Goal: Contribute content: Contribute content

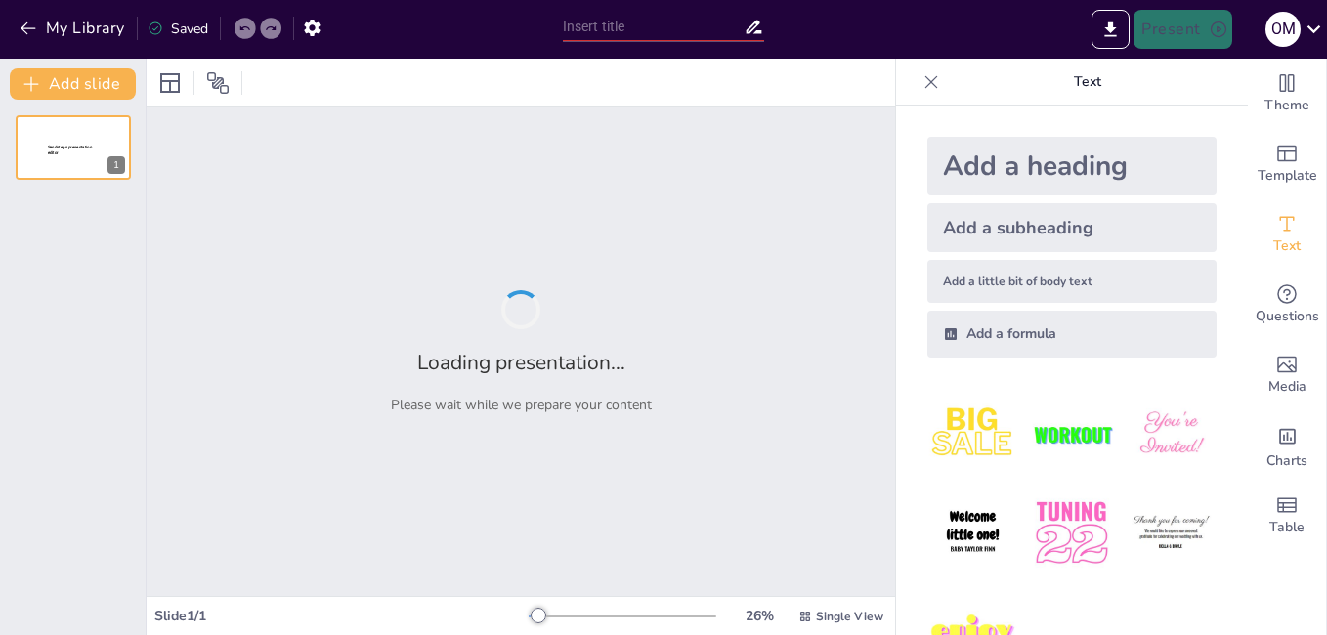
type input "EL ROSAMIENTO"
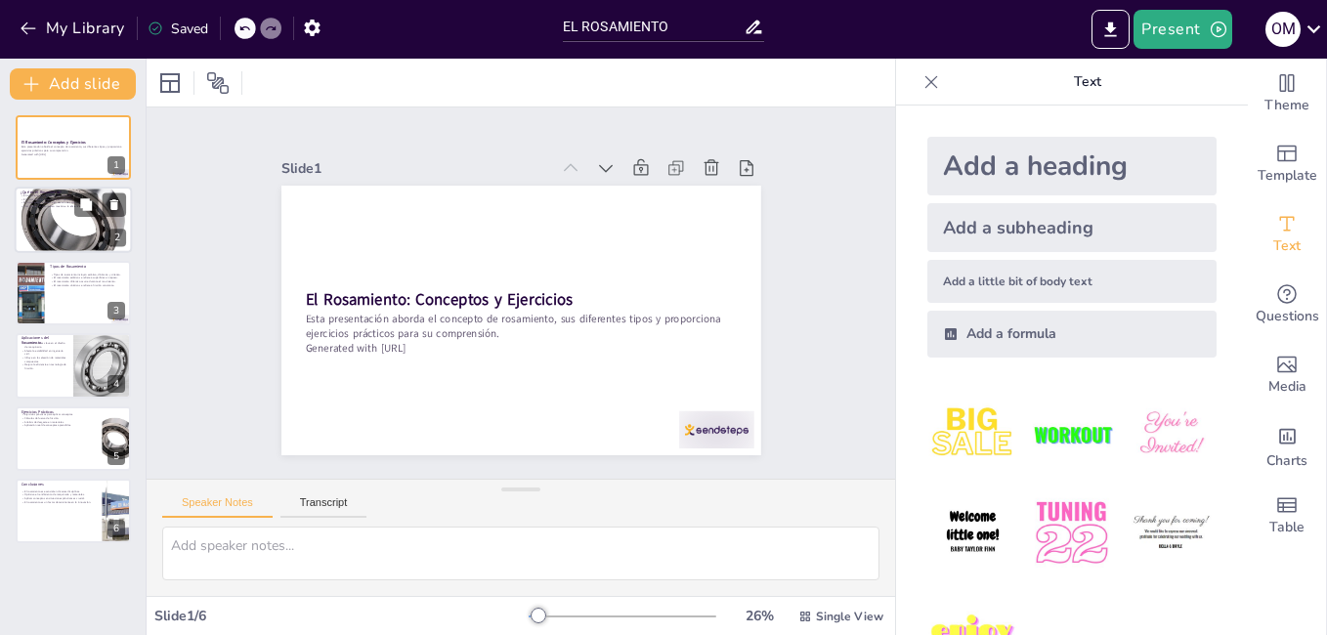
click at [87, 191] on p "¿Qué es el Rosamiento?" at bounding box center [74, 194] width 106 height 6
type textarea "El desgaste es el resultado del contacto entre superficies, lo que provoca la e…"
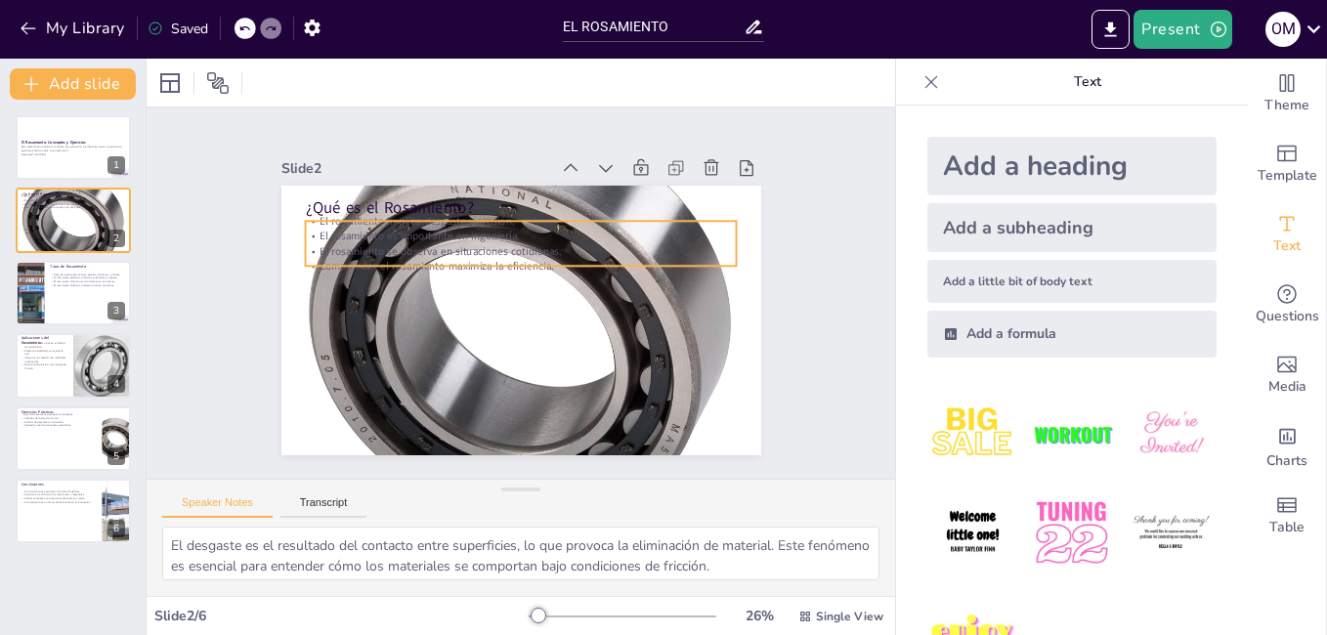
click at [314, 230] on p "El rosamiento es importante en ingeniería." at bounding box center [527, 236] width 431 height 60
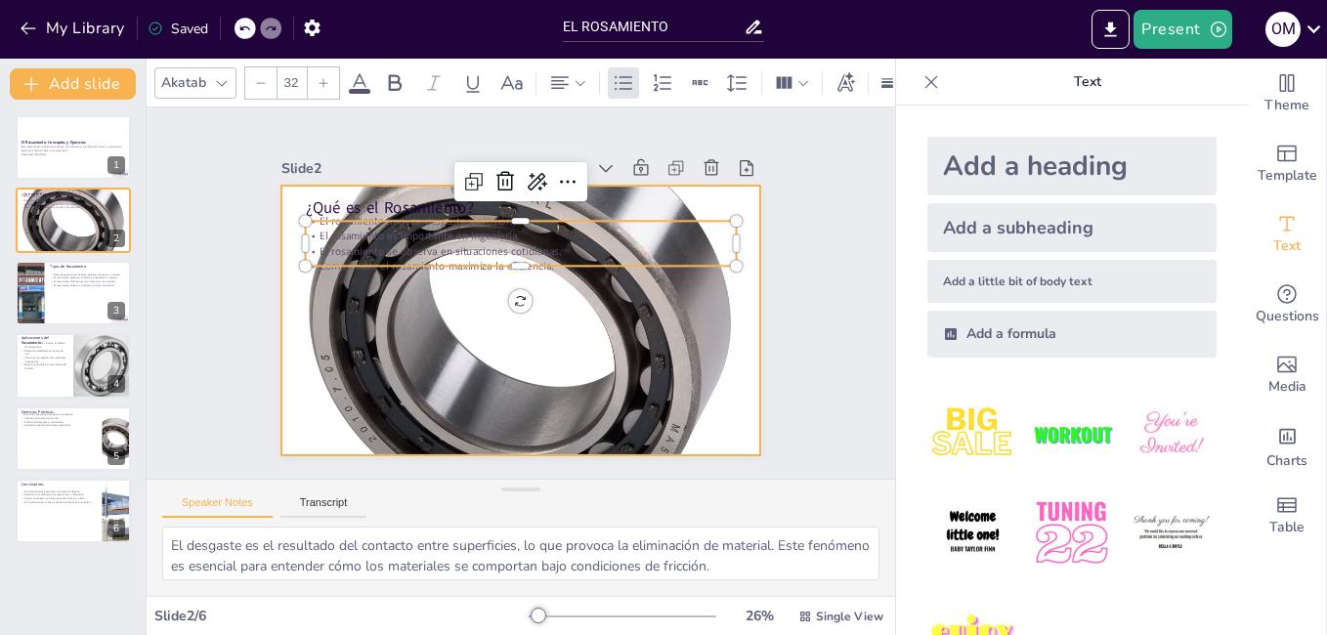
click at [593, 303] on div at bounding box center [517, 320] width 527 height 527
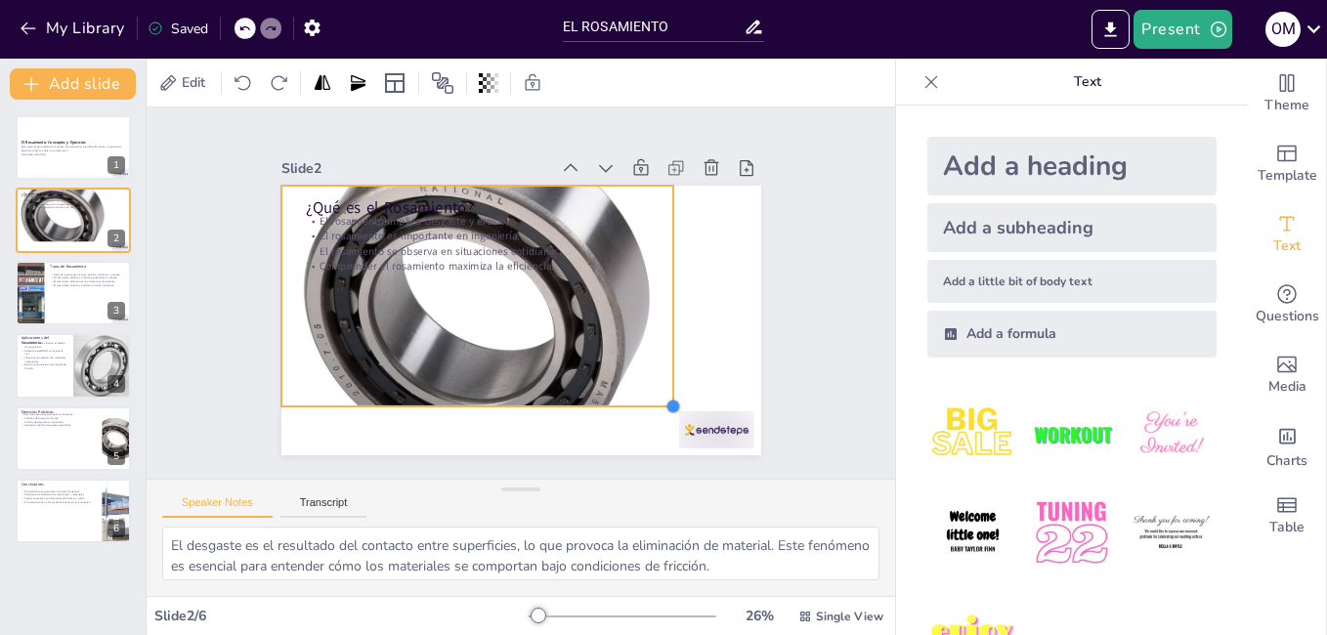
drag, startPoint x: 742, startPoint y: 449, endPoint x: 655, endPoint y: 387, distance: 106.6
click at [655, 387] on div "¿Qué es el Rosamiento? El rosamiento implica desgaste y erosión. El rosamiento …" at bounding box center [521, 321] width 480 height 270
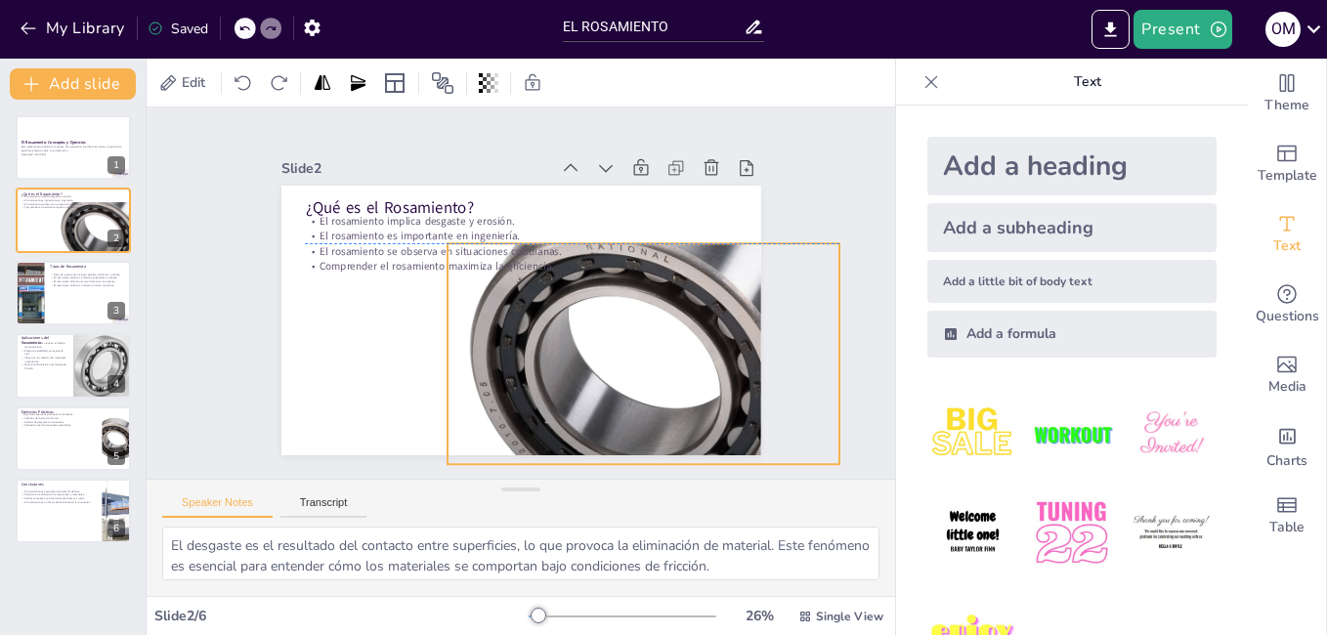
drag, startPoint x: 573, startPoint y: 353, endPoint x: 739, endPoint y: 410, distance: 175.6
click at [739, 410] on div at bounding box center [644, 353] width 393 height 393
click at [483, 131] on div "Slide 1 El Rosamiento: Conceptos y Ejercicios Esta presentación aborda el conce…" at bounding box center [521, 293] width 480 height 325
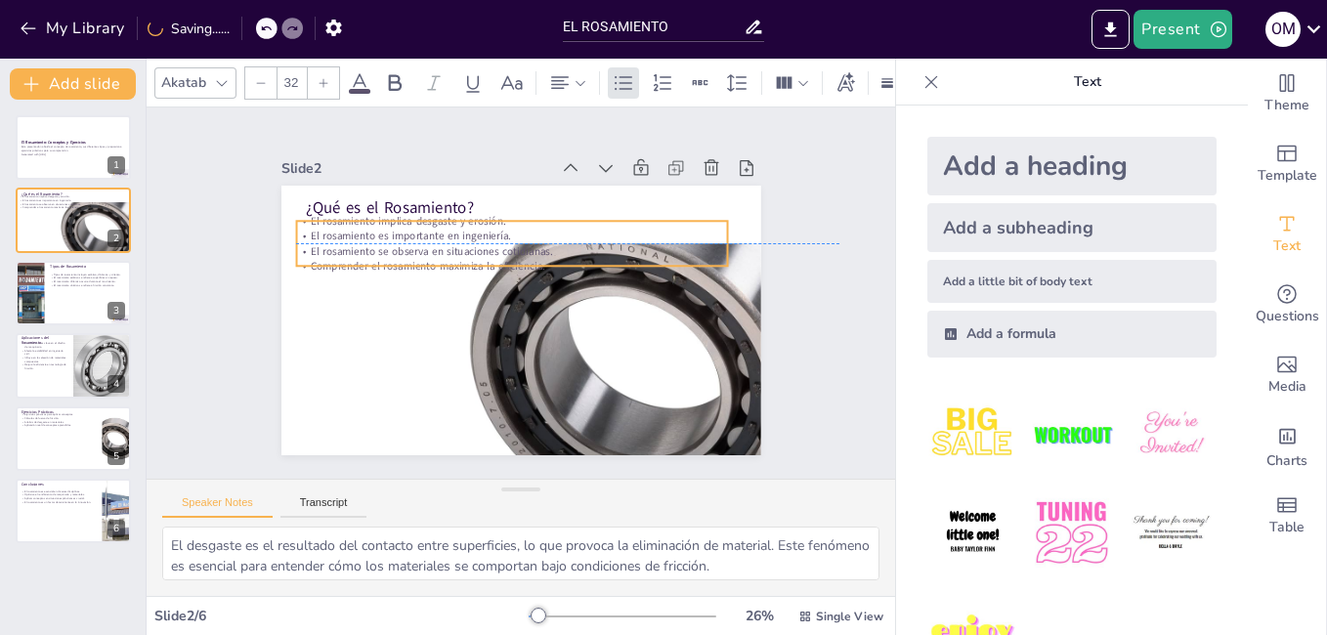
drag, startPoint x: 374, startPoint y: 219, endPoint x: 366, endPoint y: 227, distance: 11.8
click at [366, 227] on div "El rosamiento implica desgaste y erosión. El rosamiento es importante en ingeni…" at bounding box center [512, 244] width 432 height 60
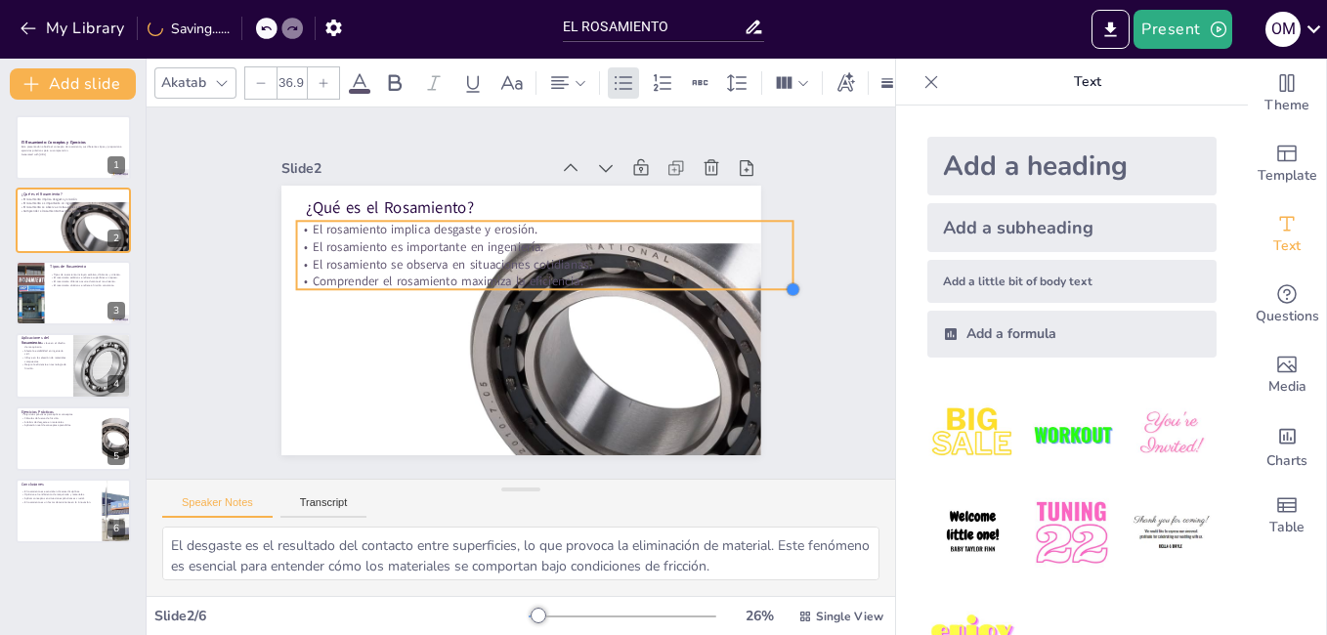
type input "36.2"
drag, startPoint x: 711, startPoint y: 260, endPoint x: 667, endPoint y: 261, distance: 44.0
click at [667, 261] on div "¿Qué es el Rosamiento? El rosamiento implica desgaste y erosión. El rosamiento …" at bounding box center [521, 321] width 480 height 270
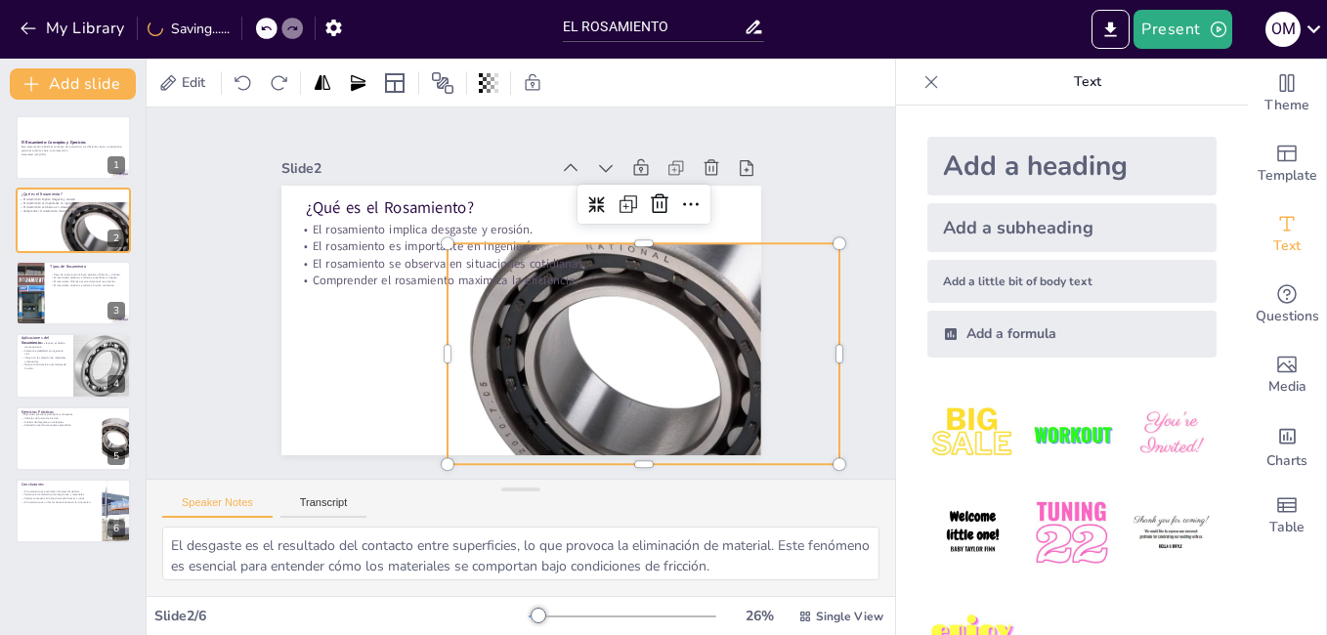
click at [638, 338] on div at bounding box center [644, 353] width 393 height 393
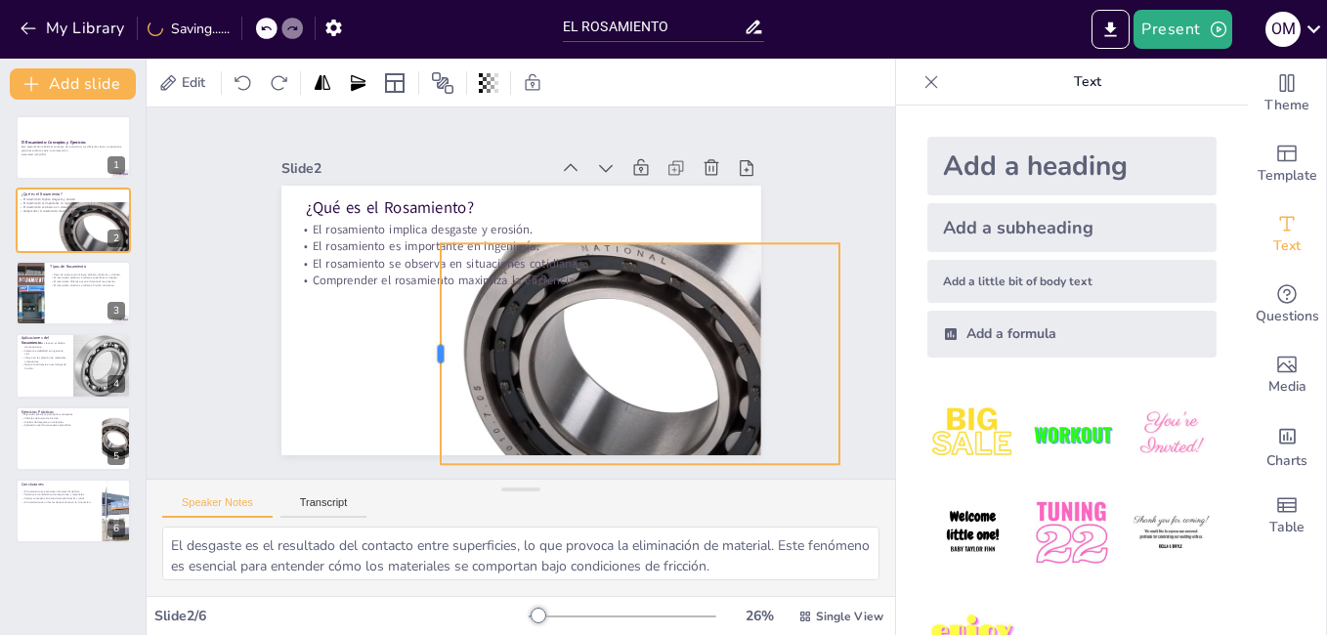
drag, startPoint x: 428, startPoint y: 344, endPoint x: 421, endPoint y: 356, distance: 13.6
click at [421, 356] on div at bounding box center [427, 344] width 38 height 221
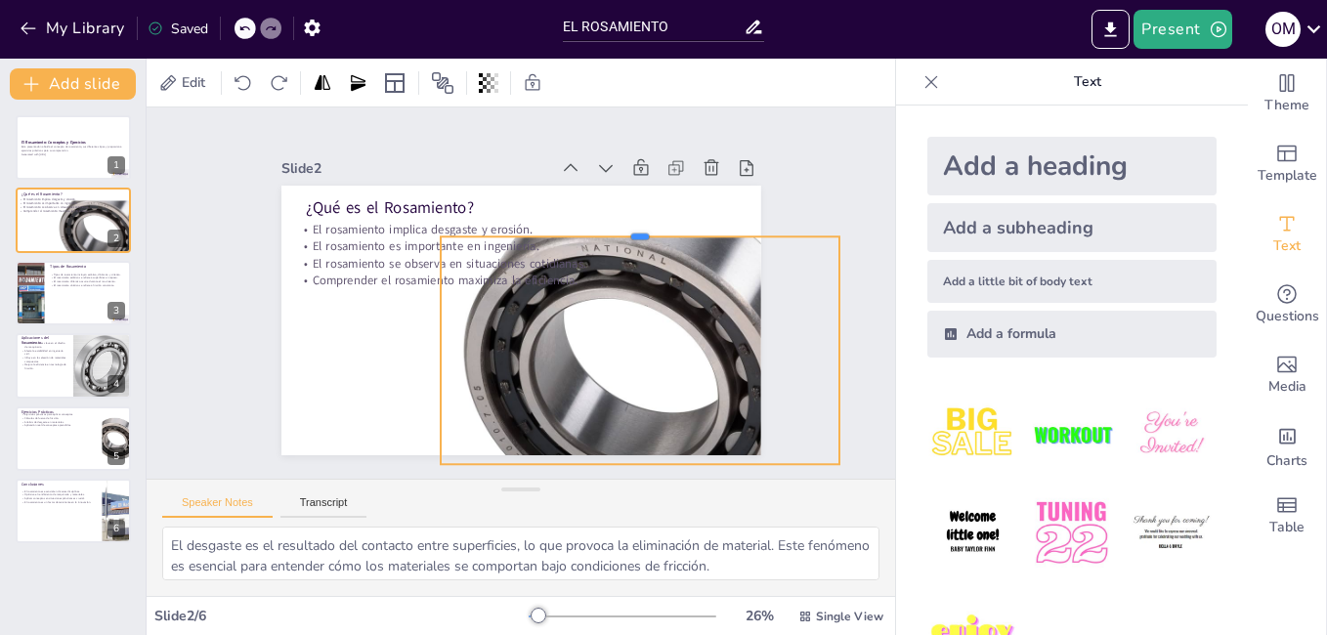
drag, startPoint x: 628, startPoint y: 238, endPoint x: 621, endPoint y: 227, distance: 13.3
click at [621, 227] on div at bounding box center [646, 242] width 399 height 58
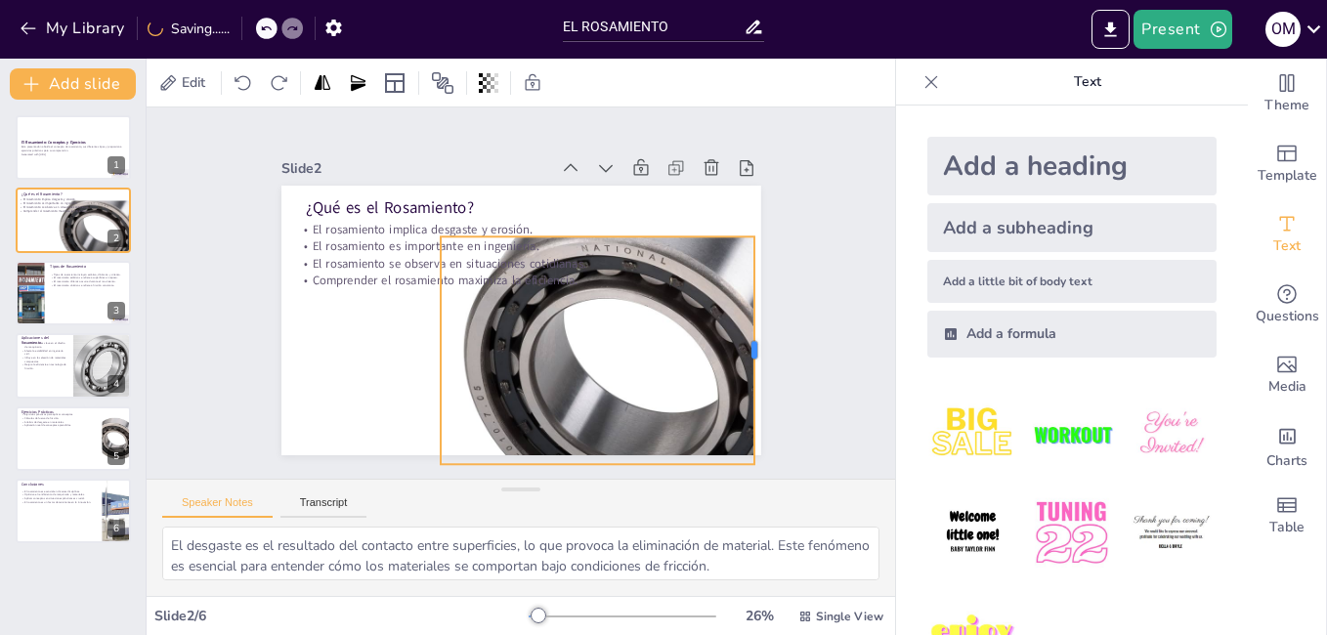
drag, startPoint x: 828, startPoint y: 346, endPoint x: 743, endPoint y: 345, distance: 85.0
click at [743, 345] on div at bounding box center [755, 376] width 39 height 228
drag, startPoint x: 424, startPoint y: 341, endPoint x: 448, endPoint y: 344, distance: 23.6
click at [448, 344] on div at bounding box center [455, 351] width 16 height 228
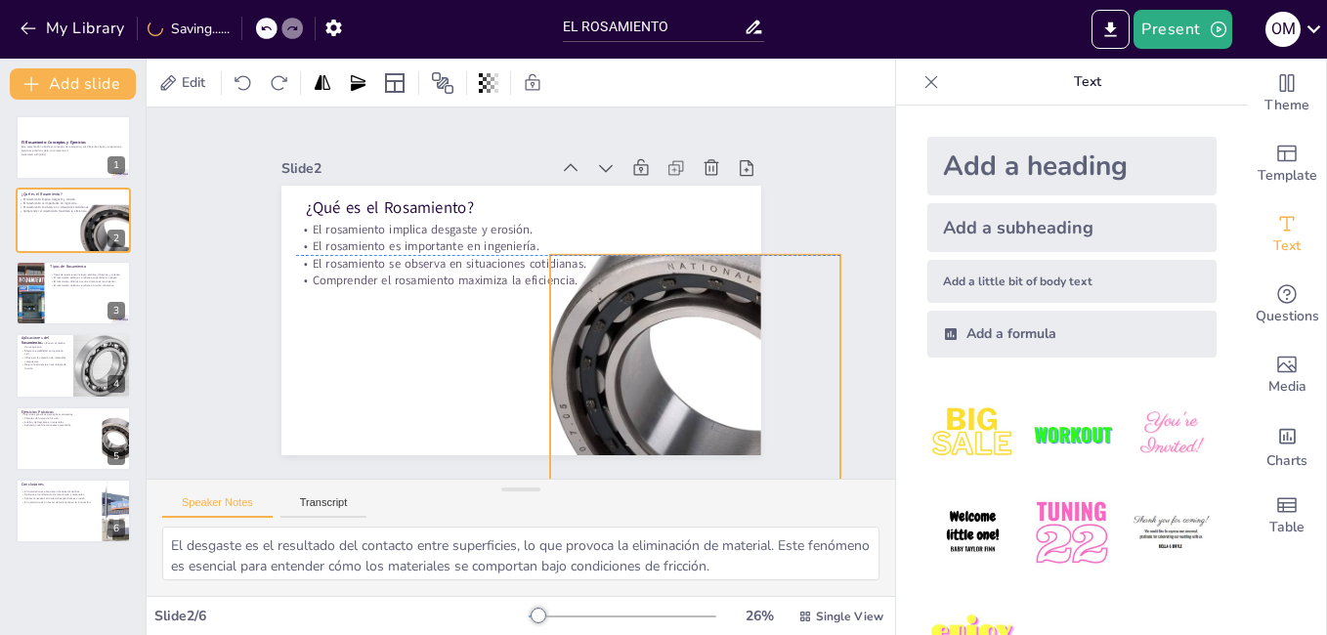
drag, startPoint x: 597, startPoint y: 455, endPoint x: 683, endPoint y: 467, distance: 86.8
click at [683, 467] on div "Slide 1 El Rosamiento: Conceptos y Ejercicios Esta presentación aborda el conce…" at bounding box center [521, 293] width 749 height 371
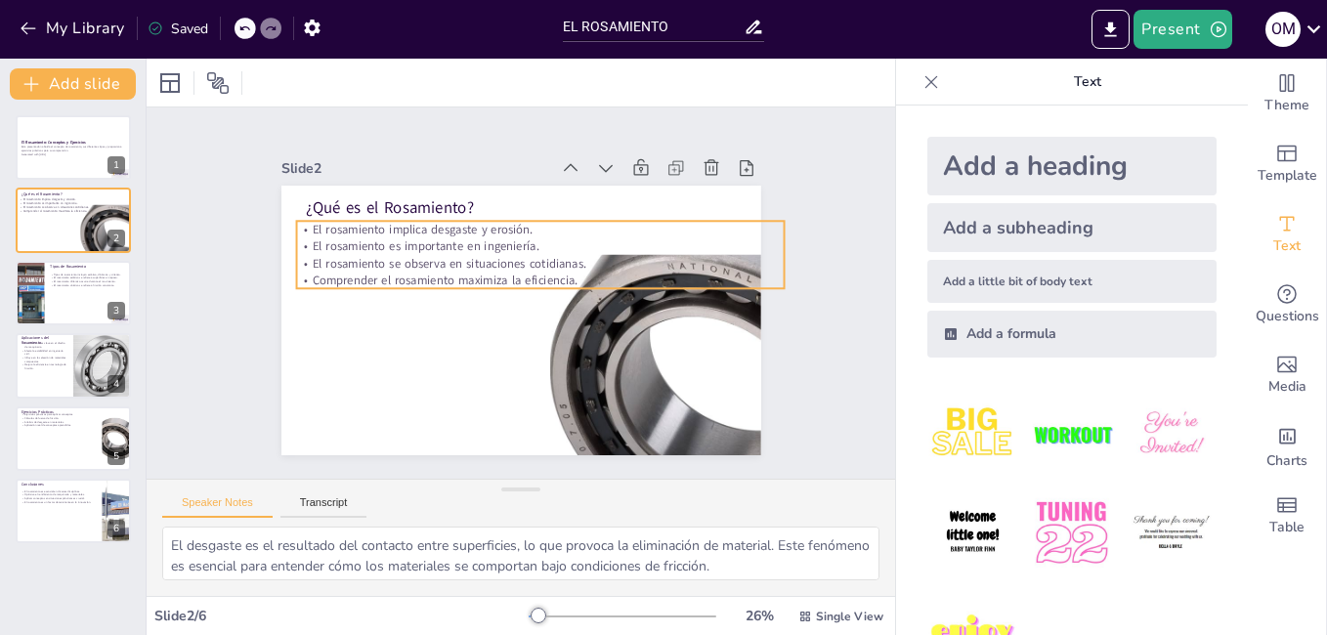
click at [553, 274] on p "Comprender el rosamiento maximiza la eficiencia." at bounding box center [540, 280] width 488 height 17
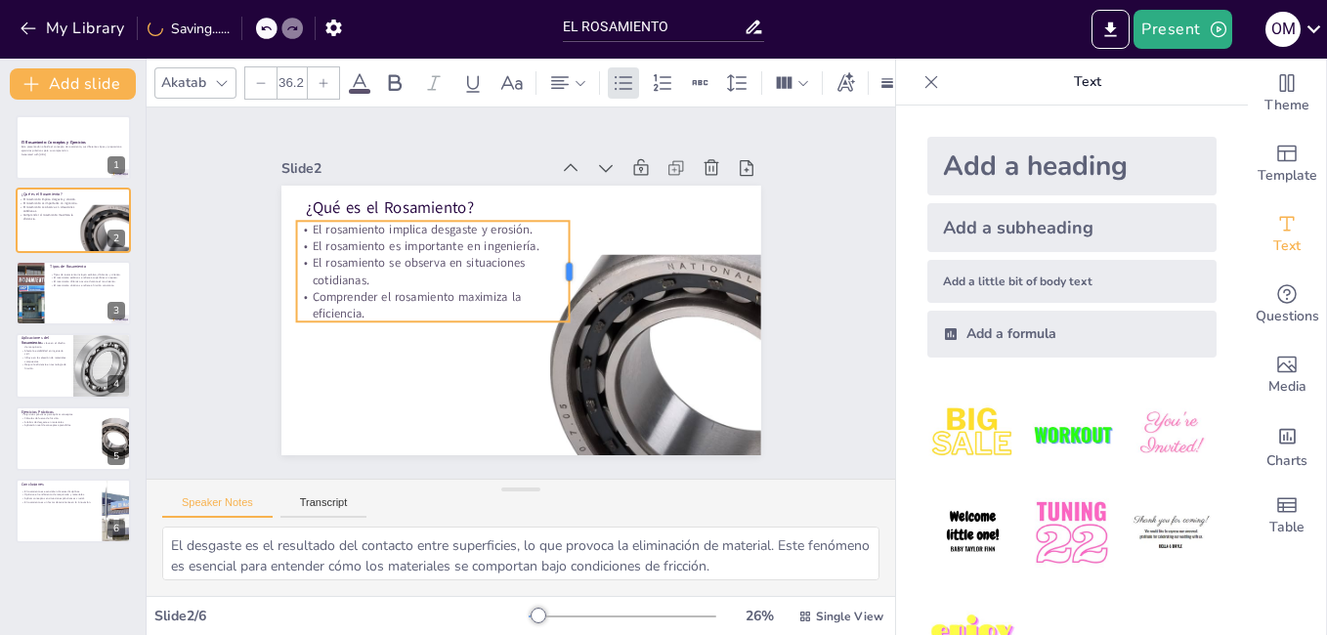
drag, startPoint x: 771, startPoint y: 248, endPoint x: 557, endPoint y: 255, distance: 214.2
click at [566, 255] on div at bounding box center [579, 278] width 26 height 103
click at [486, 292] on p "Comprender el rosamiento maximiza la eficiencia." at bounding box center [432, 287] width 275 height 90
click at [463, 305] on p "Comprender el rosamiento maximiza la eficiencia." at bounding box center [432, 296] width 276 height 63
click at [427, 316] on div at bounding box center [430, 321] width 274 height 44
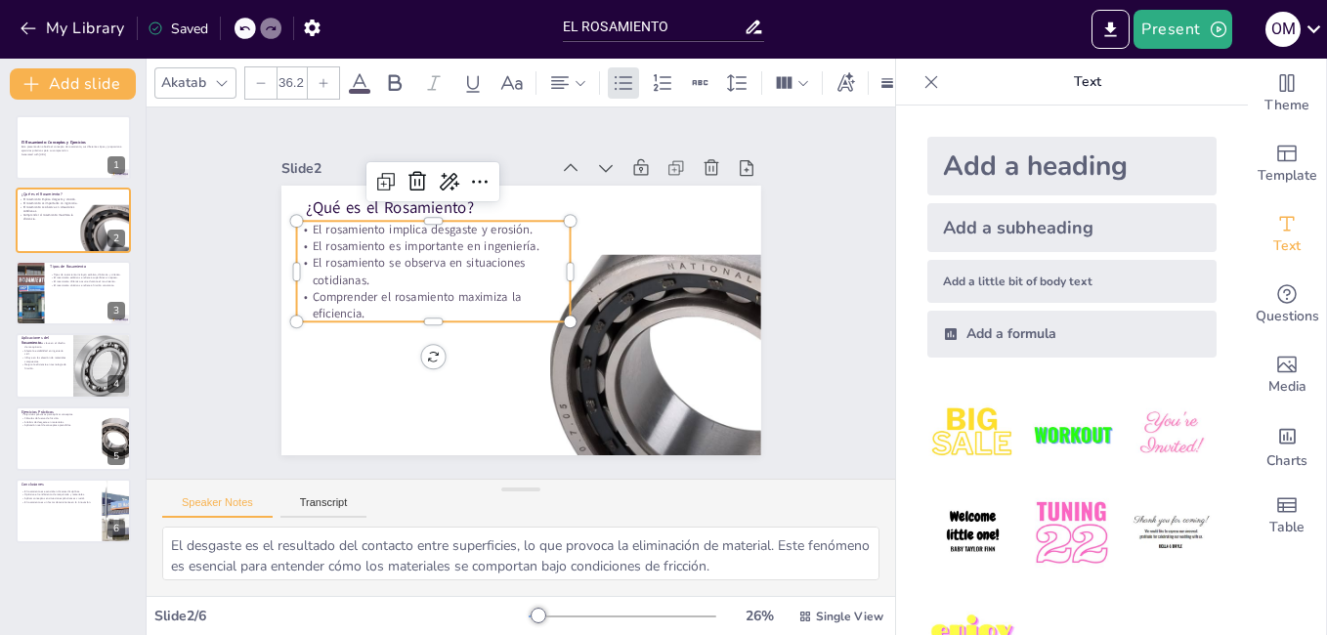
click at [419, 310] on p "Comprender el rosamiento maximiza la eficiencia." at bounding box center [433, 305] width 274 height 34
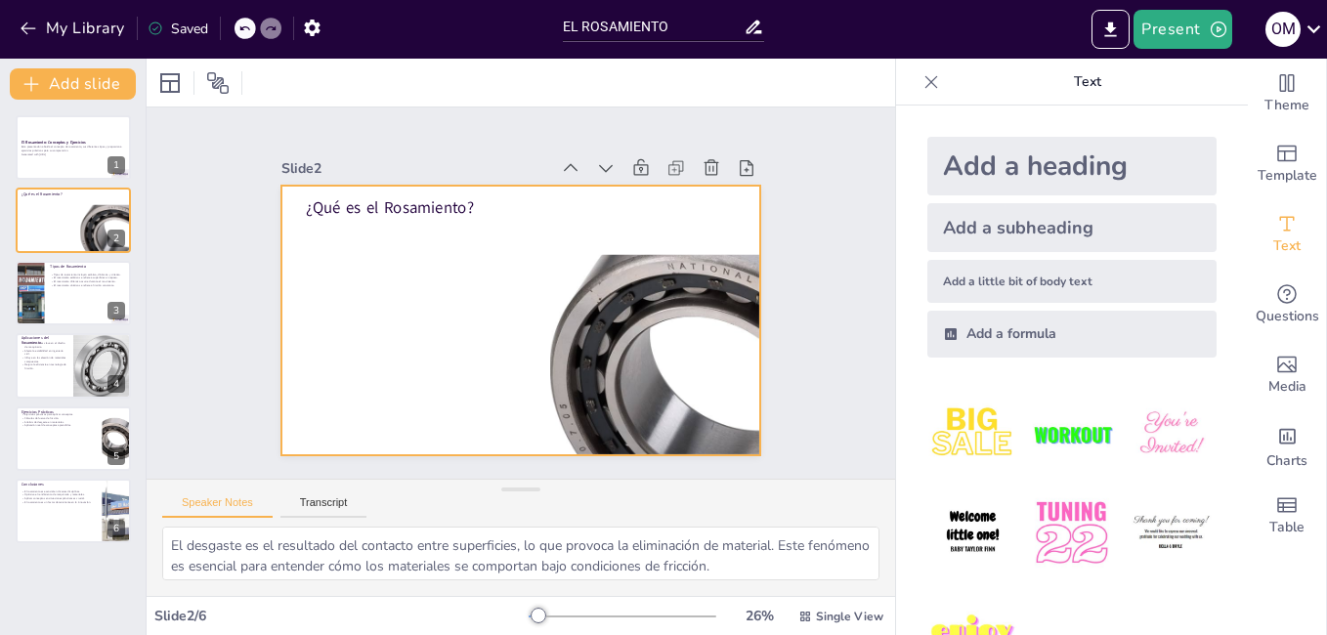
click at [432, 277] on div at bounding box center [518, 320] width 505 height 319
click at [334, 276] on div at bounding box center [518, 320] width 505 height 319
click at [1274, 236] on span "Text" at bounding box center [1287, 247] width 27 height 22
click at [340, 257] on div at bounding box center [521, 321] width 480 height 270
click at [400, 186] on div at bounding box center [521, 321] width 480 height 270
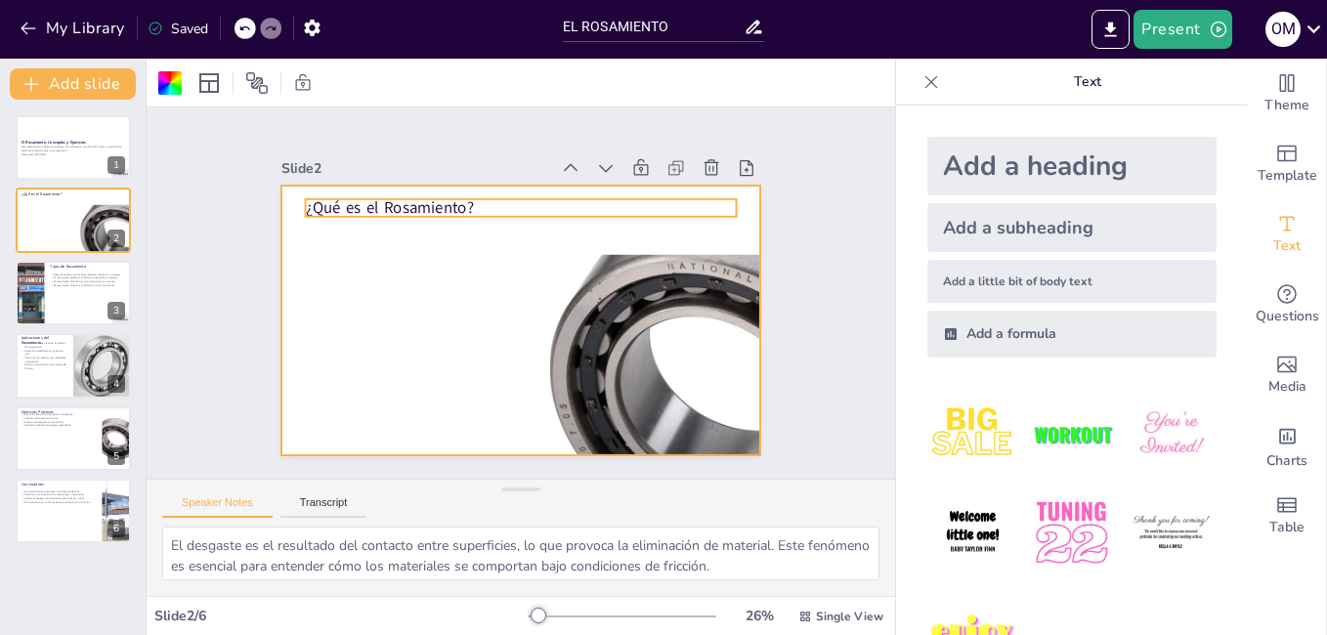
click at [404, 203] on p "¿Qué es el Rosamiento?" at bounding box center [538, 209] width 427 height 111
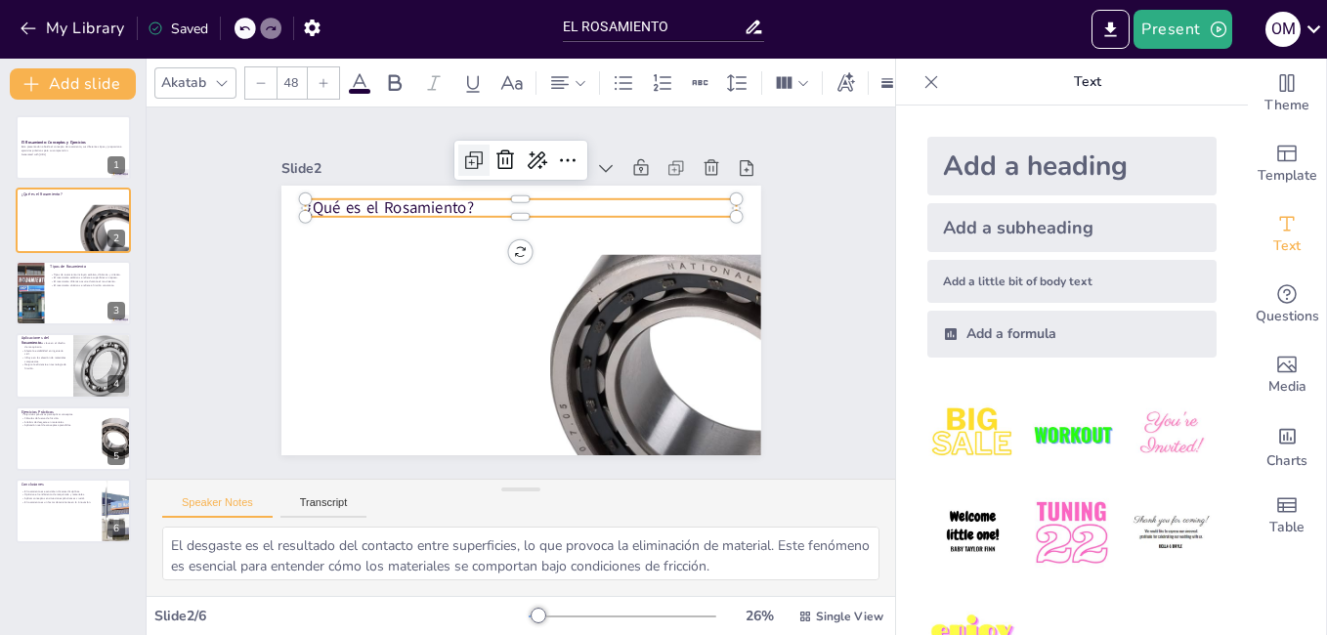
click at [475, 163] on icon at bounding box center [487, 155] width 25 height 25
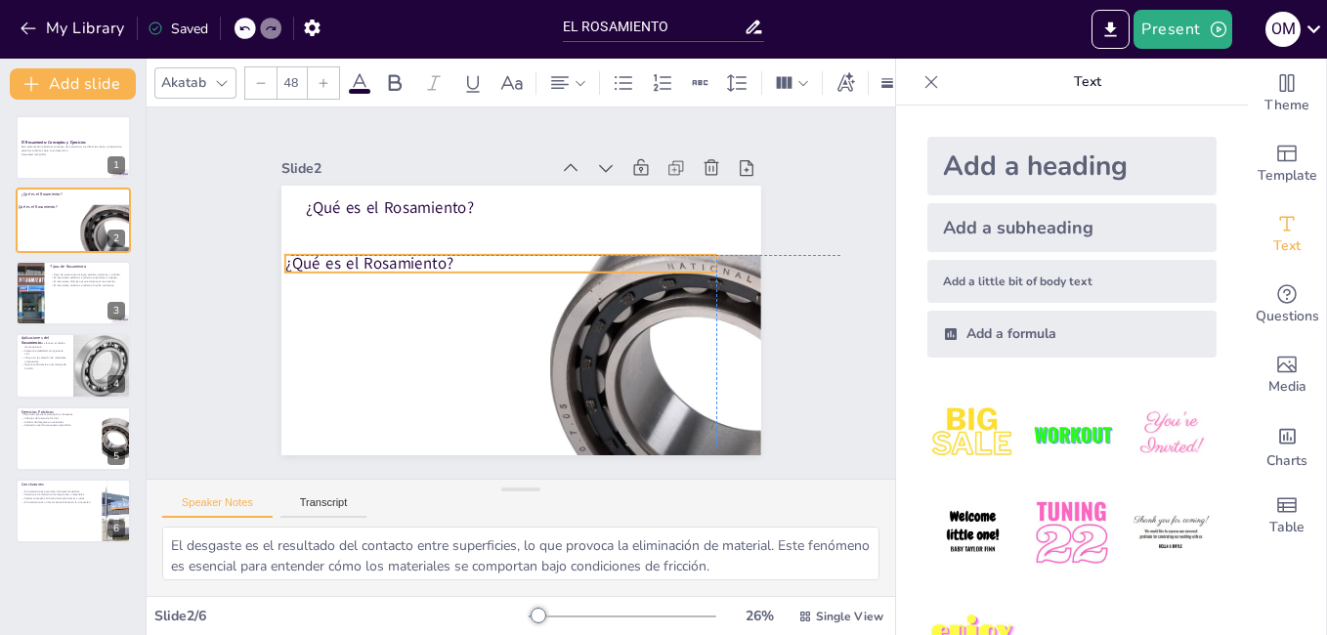
drag, startPoint x: 463, startPoint y: 208, endPoint x: 445, endPoint y: 258, distance: 53.2
click at [445, 259] on p "¿Qué es el Rosamiento?" at bounding box center [510, 259] width 417 height 154
click at [457, 263] on p "¿Qué es el Rosamiento?" at bounding box center [501, 264] width 432 height 22
click at [456, 254] on p "¿Qué es el Rosamiento?" at bounding box center [504, 262] width 432 height 67
click at [452, 248] on p "¿Qué es el Rosamiento?" at bounding box center [504, 262] width 432 height 67
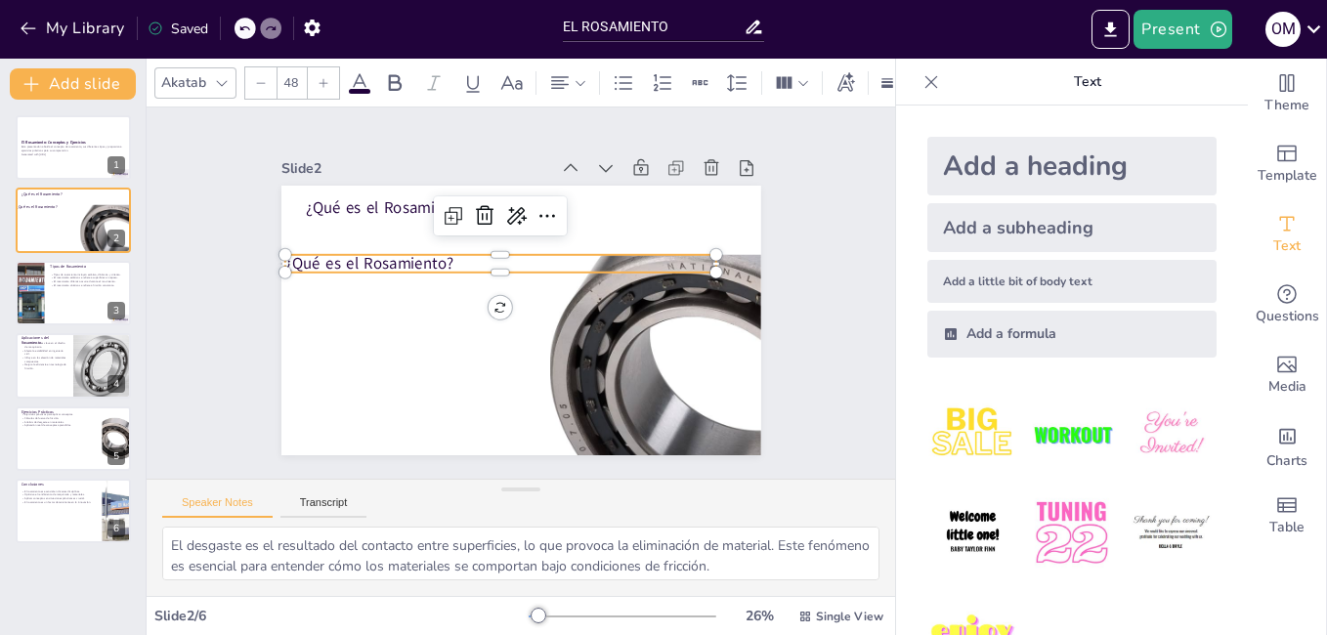
click at [436, 254] on p "¿Qué es el Rosamiento?" at bounding box center [504, 262] width 432 height 67
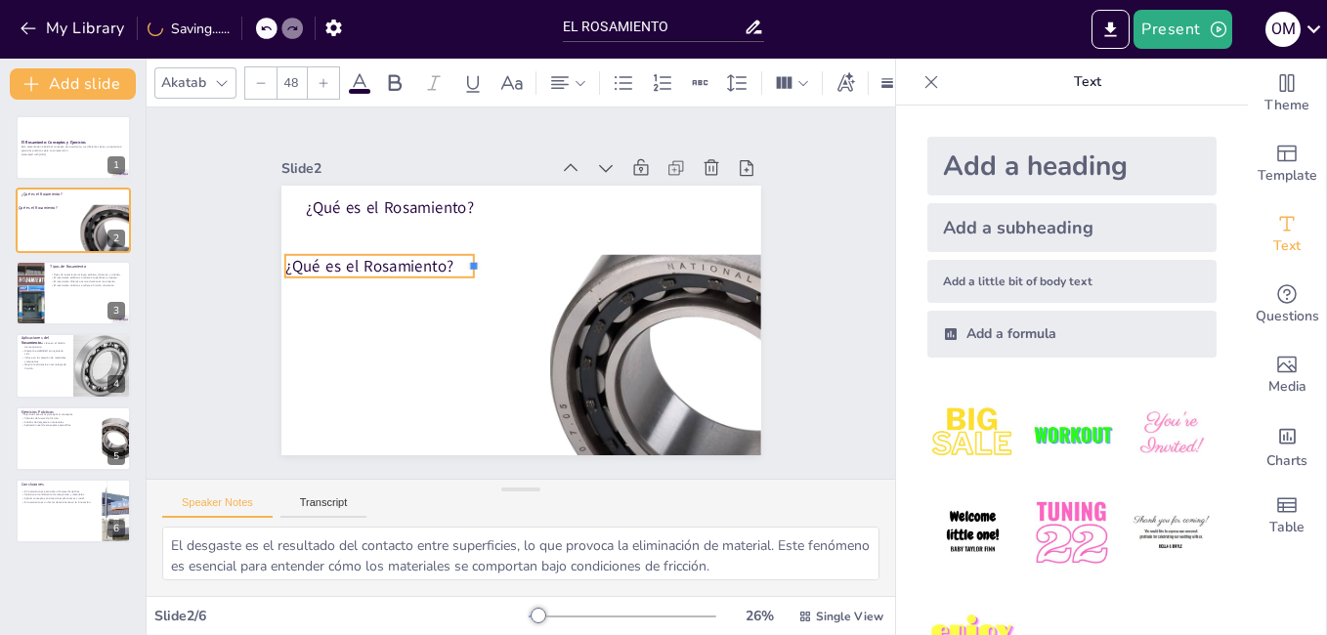
drag, startPoint x: 702, startPoint y: 257, endPoint x: 459, endPoint y: 273, distance: 242.9
click at [459, 273] on div "¿Qué es el Rosamiento? ¿Qué es el Rosamiento?" at bounding box center [512, 319] width 540 height 405
click at [442, 268] on p "¿Qué es el Rosamiento?" at bounding box center [383, 252] width 191 height 42
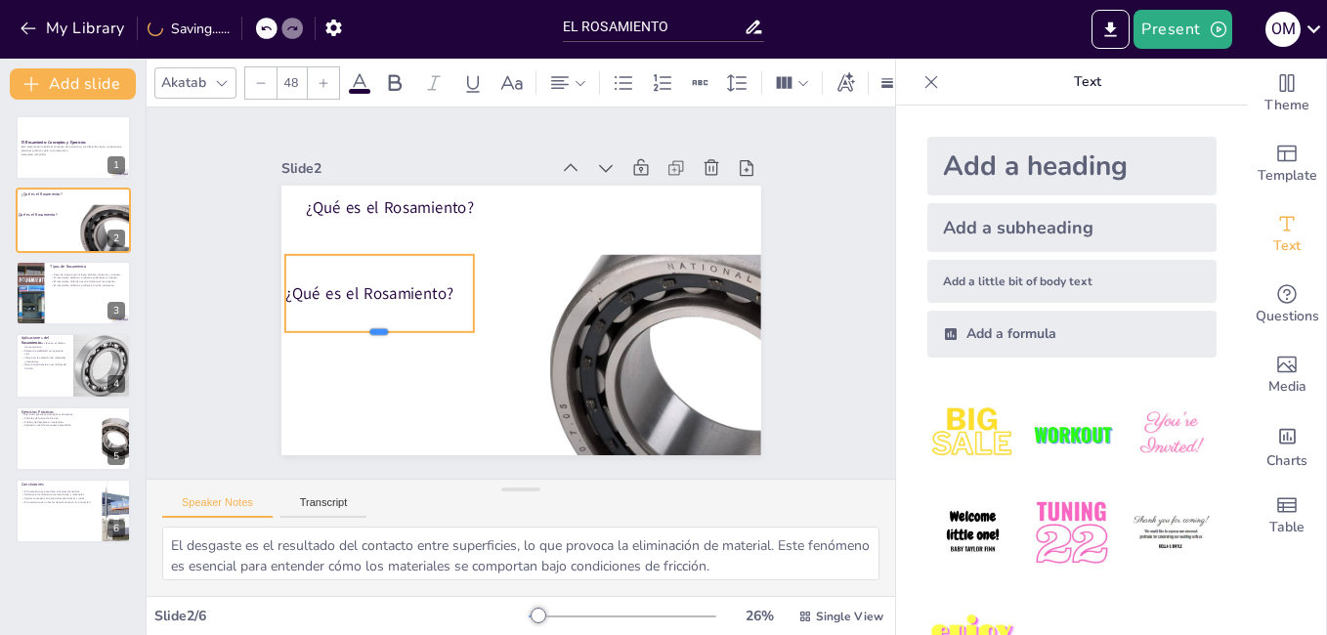
drag, startPoint x: 370, startPoint y: 275, endPoint x: 374, endPoint y: 327, distance: 52.9
click at [374, 332] on div at bounding box center [380, 340] width 190 height 16
click at [438, 291] on p "¿Qué es el Rosamiento?" at bounding box center [383, 264] width 190 height 62
click at [447, 281] on p "¿Qué es el Rosamiento?" at bounding box center [386, 249] width 187 height 80
click at [449, 281] on p "¿Qué es el Rosamiento?" at bounding box center [383, 264] width 190 height 62
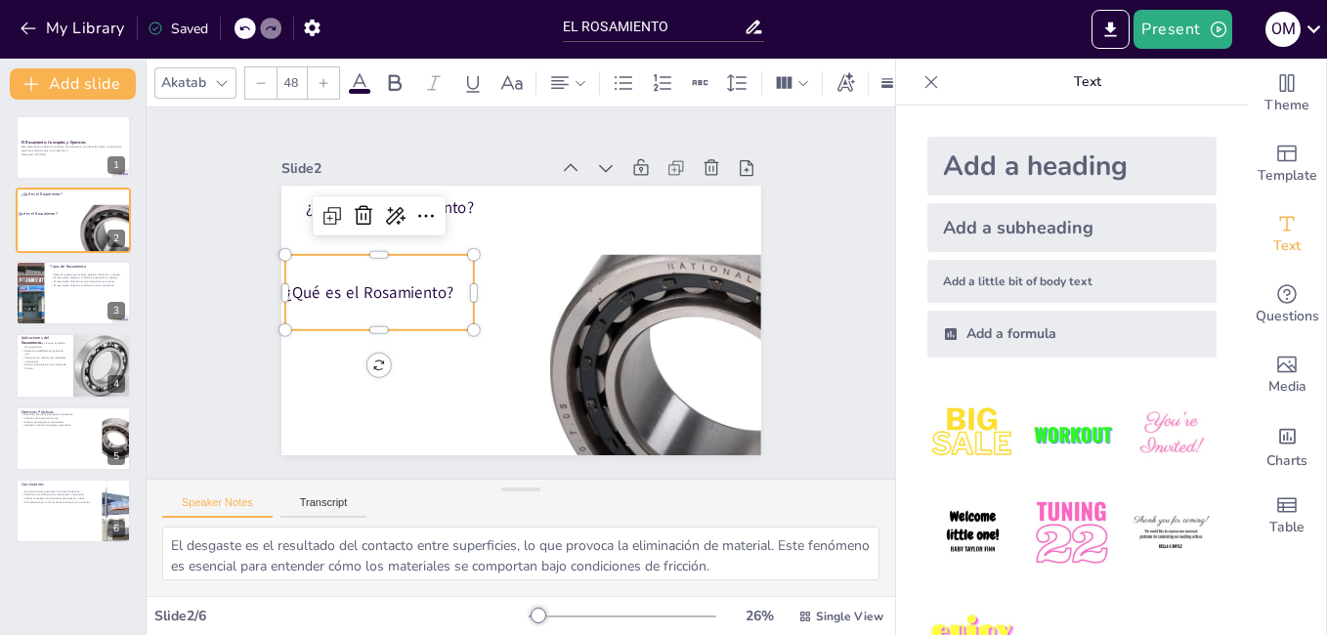
click at [448, 281] on p "¿Qué es el Rosamiento?" at bounding box center [380, 292] width 190 height 22
click at [448, 281] on p "¿Qué es el Rosamiento?" at bounding box center [376, 277] width 191 height 42
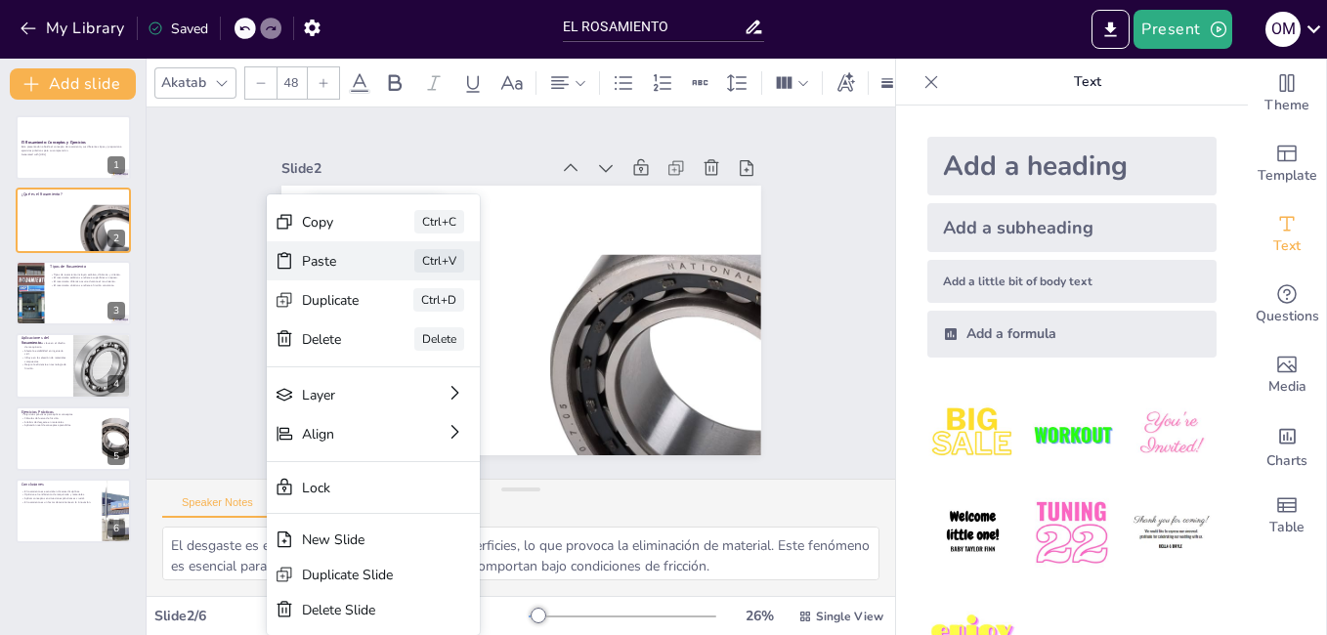
click at [404, 337] on div "Paste Ctrl+V" at bounding box center [512, 368] width 216 height 62
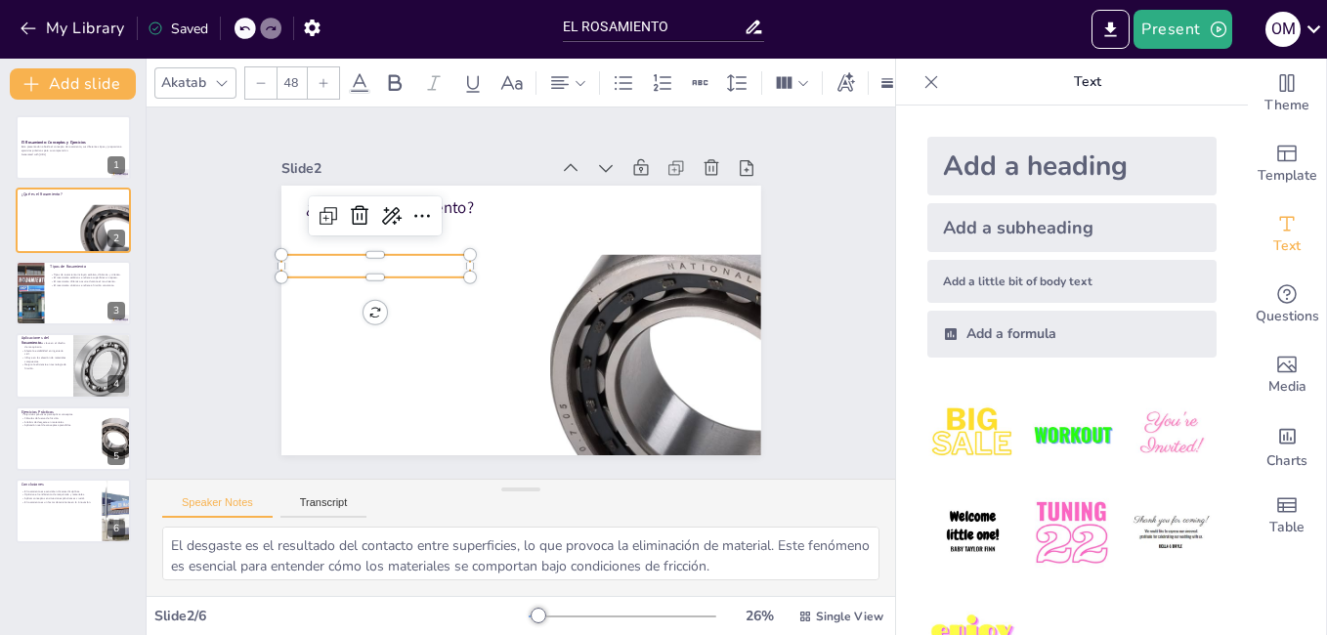
click at [353, 257] on p at bounding box center [379, 251] width 191 height 42
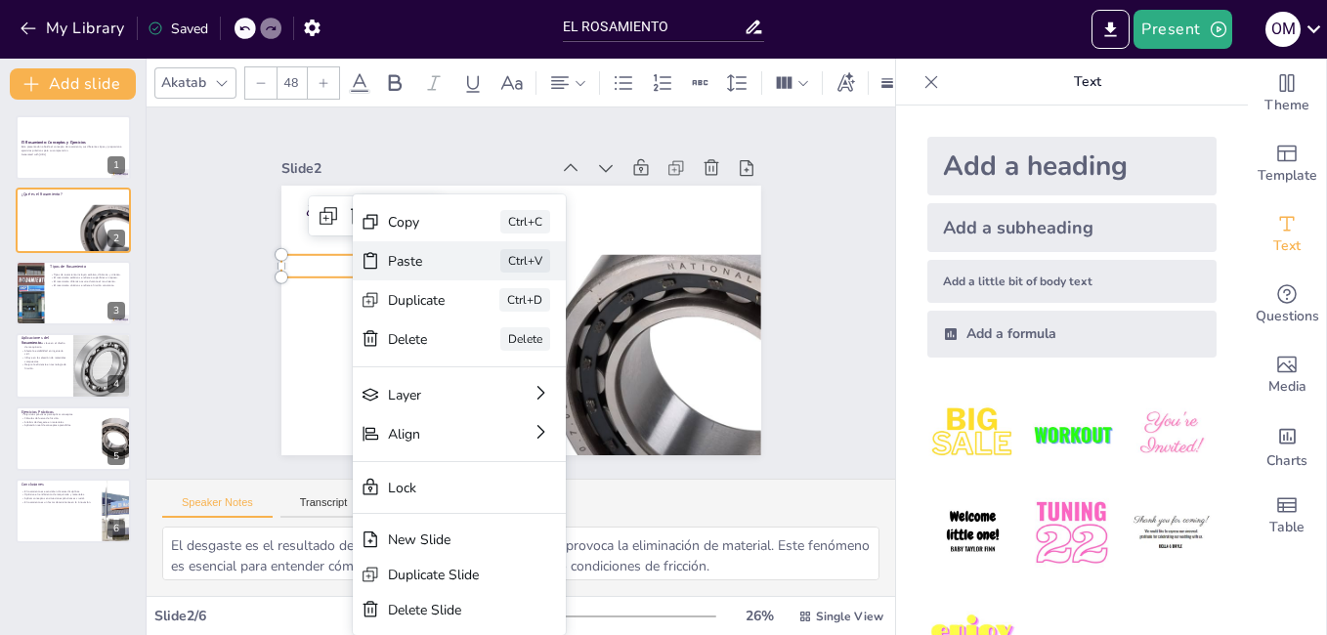
click at [499, 349] on div "Paste Ctrl+V" at bounding box center [605, 368] width 213 height 39
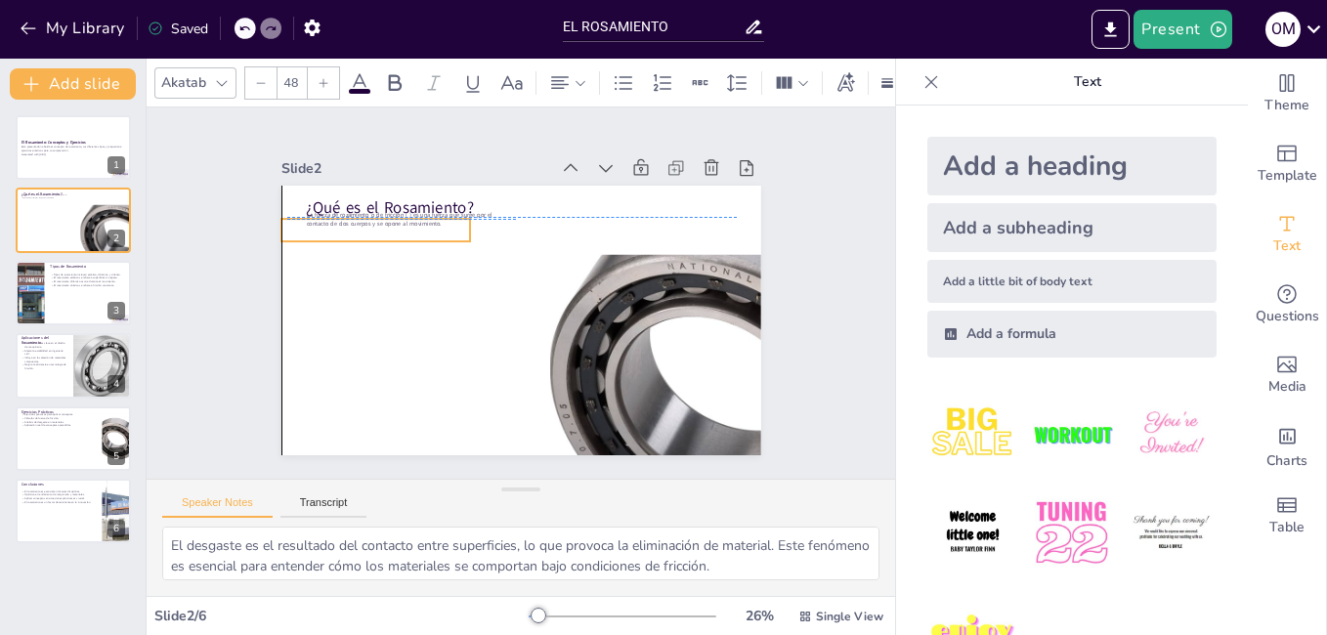
drag, startPoint x: 396, startPoint y: 269, endPoint x: 402, endPoint y: 227, distance: 42.4
click at [402, 227] on p at bounding box center [376, 230] width 190 height 22
click at [402, 228] on p at bounding box center [383, 216] width 191 height 42
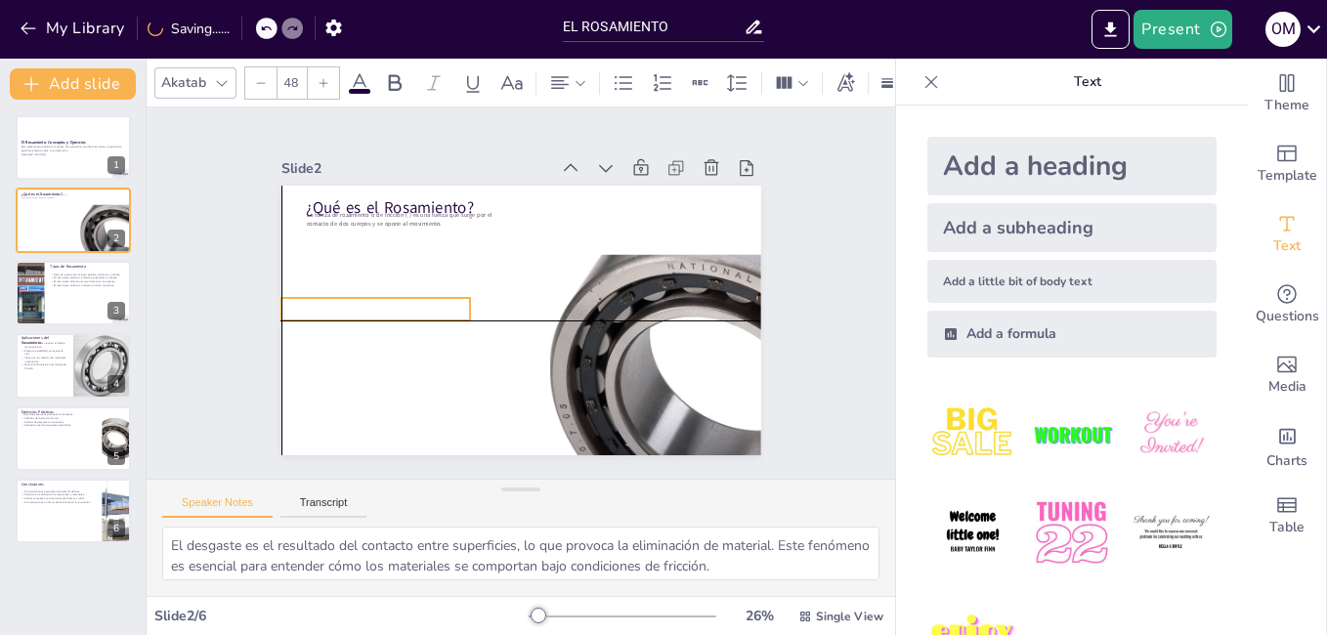
drag, startPoint x: 402, startPoint y: 228, endPoint x: 400, endPoint y: 309, distance: 81.1
click at [400, 309] on p at bounding box center [376, 309] width 190 height 22
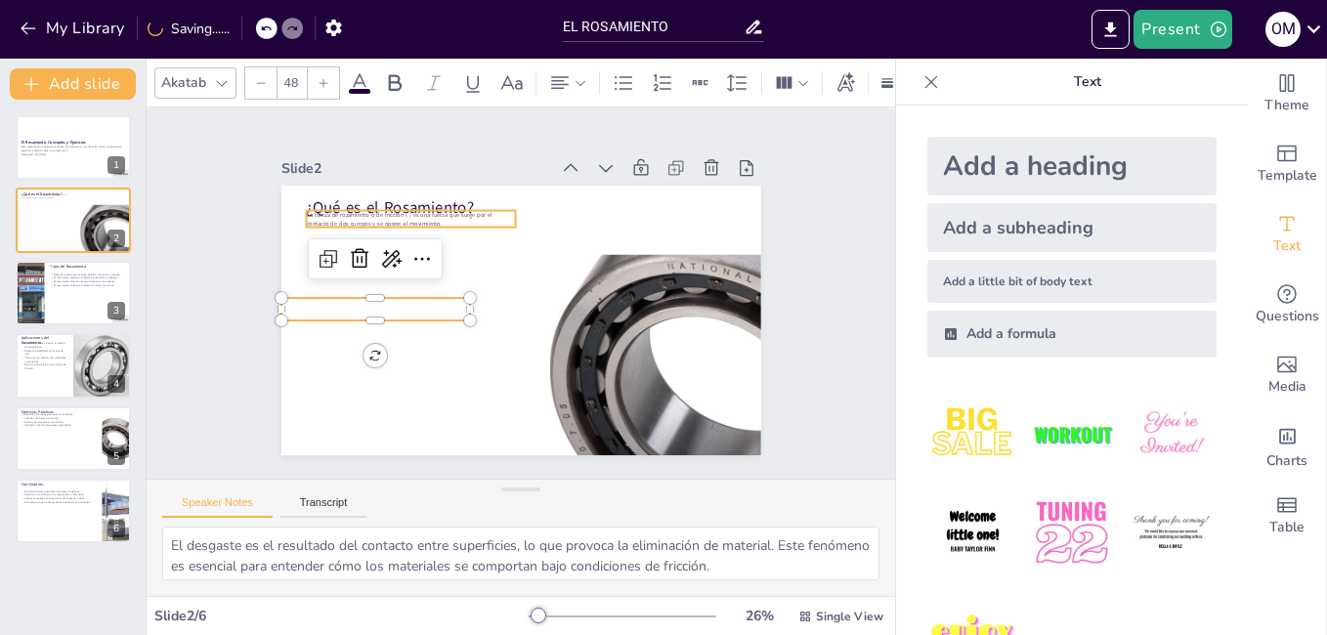
click at [410, 211] on span "La fuerza de rozamiento o de fricción ( ) es una fuerza que surge por el contac…" at bounding box center [399, 219] width 186 height 17
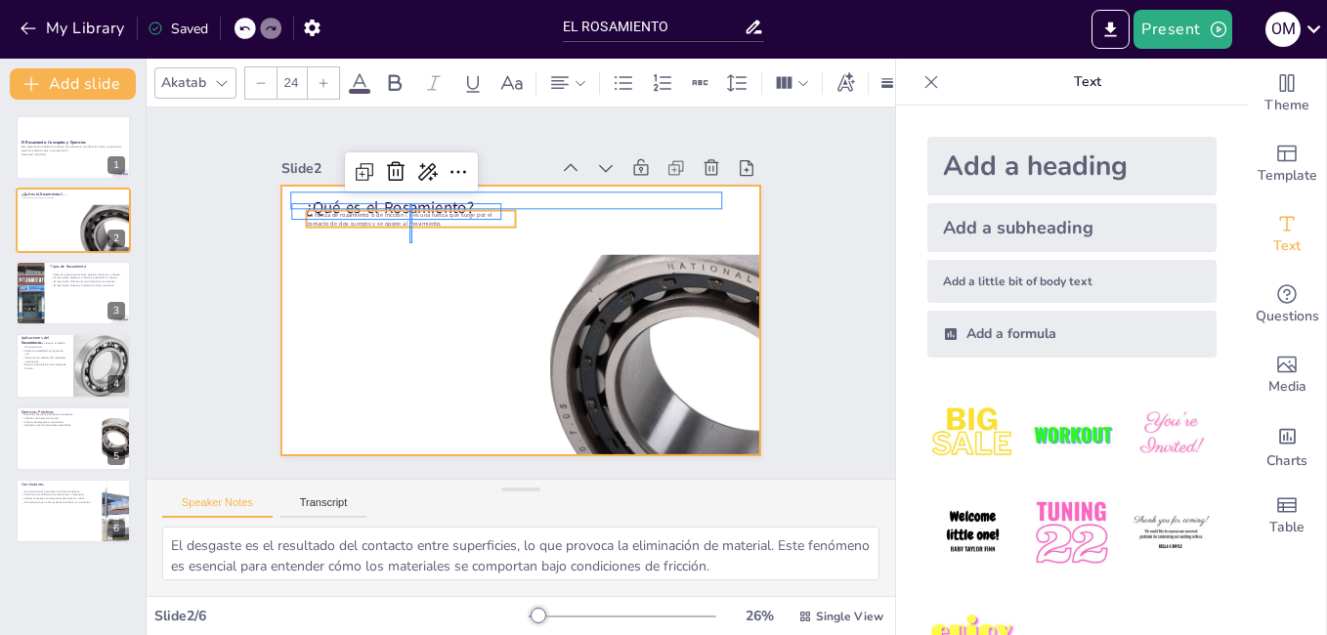
drag, startPoint x: 410, startPoint y: 204, endPoint x: 420, endPoint y: 185, distance: 22.3
click at [413, 186] on div "¿Qué es el Rosamiento? La fuerza de rozamiento o de fricción ( ) es una fuerza …" at bounding box center [521, 186] width 480 height 0
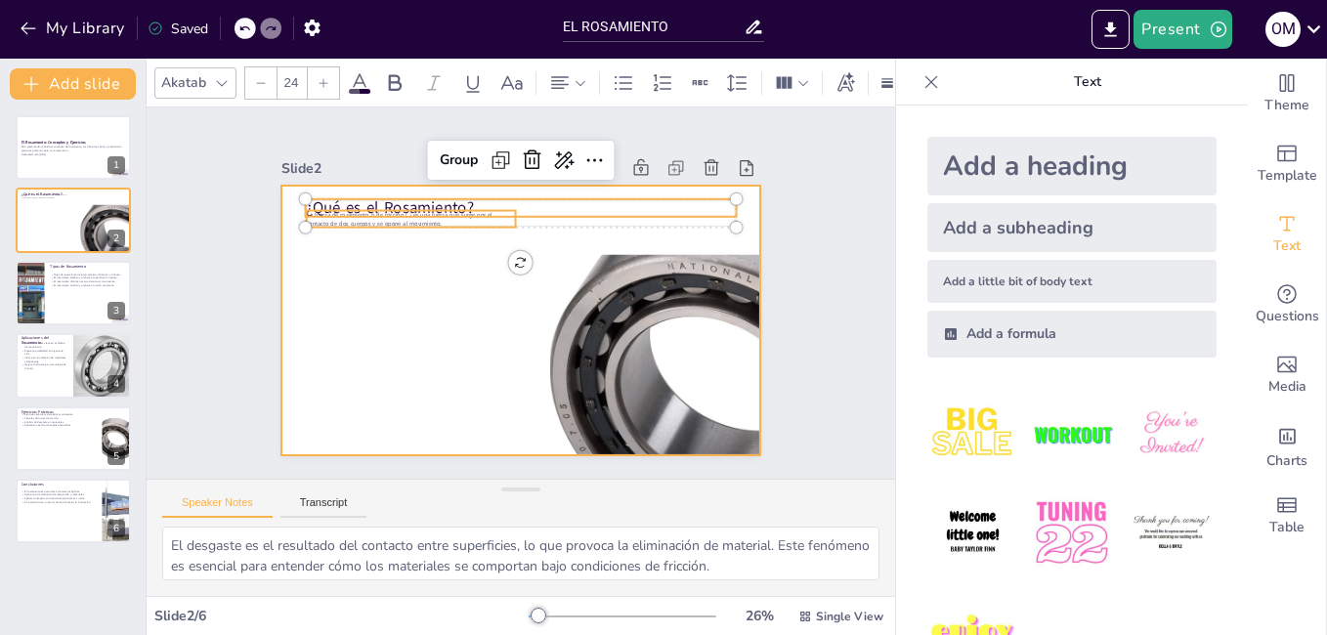
type input "--"
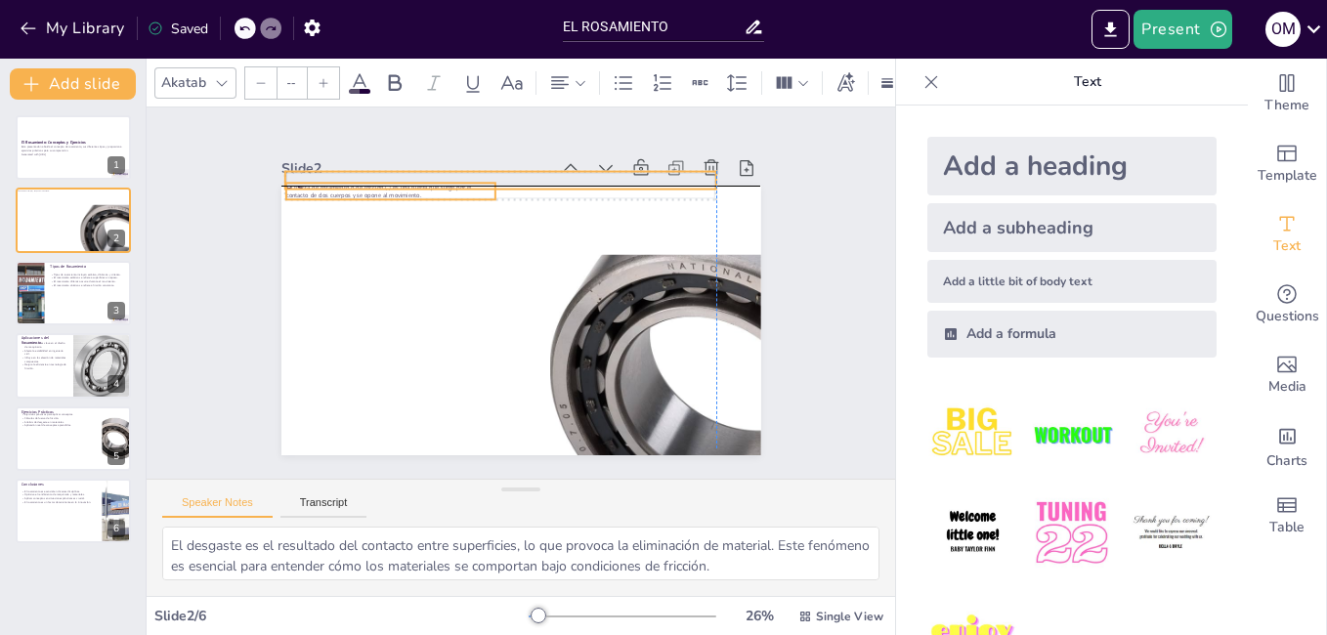
drag, startPoint x: 420, startPoint y: 213, endPoint x: 406, endPoint y: 185, distance: 31.9
click at [406, 184] on span "La fuerza de rozamiento o de fricción ( ) es una fuerza que surge por el contac…" at bounding box center [379, 191] width 186 height 17
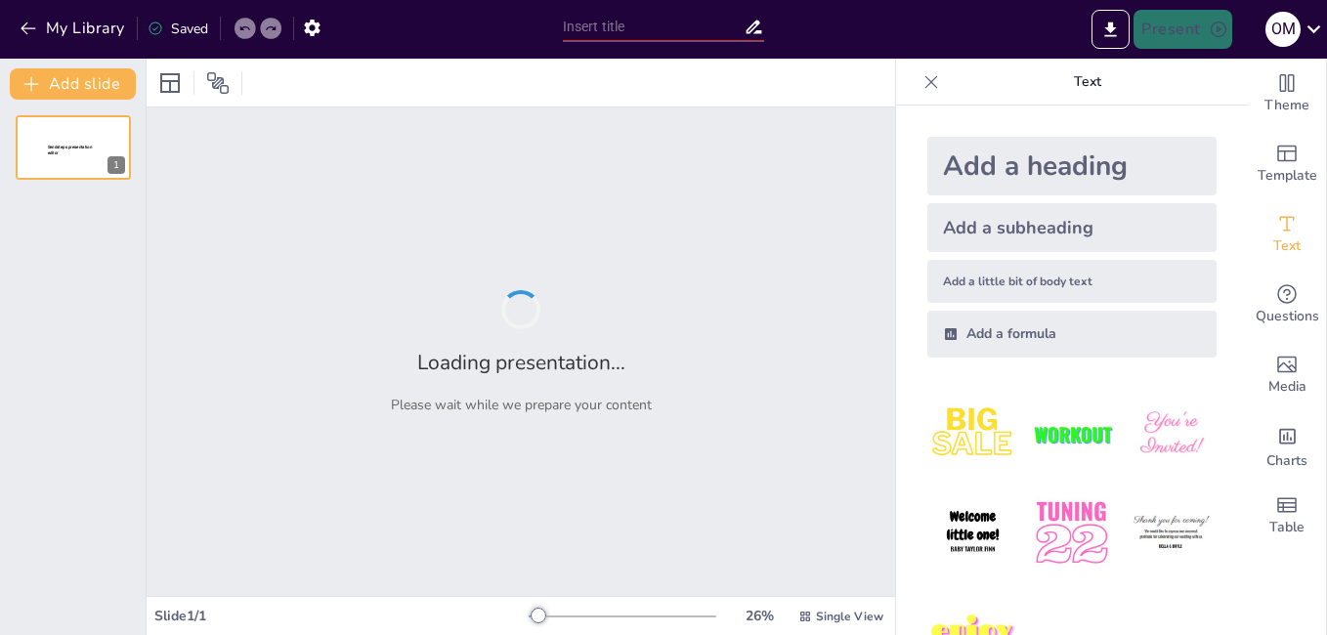
type input "EL ROSAMIENTO"
